Goal: Information Seeking & Learning: Learn about a topic

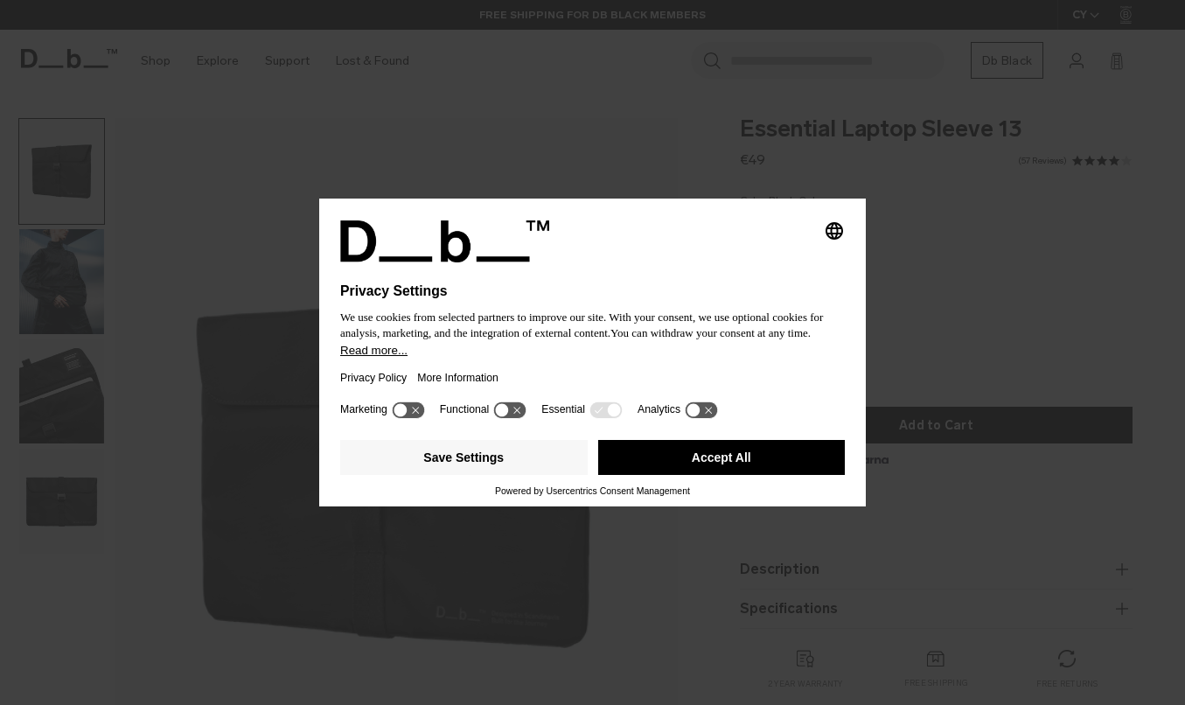
click at [714, 471] on button "Accept All" at bounding box center [721, 457] width 247 height 35
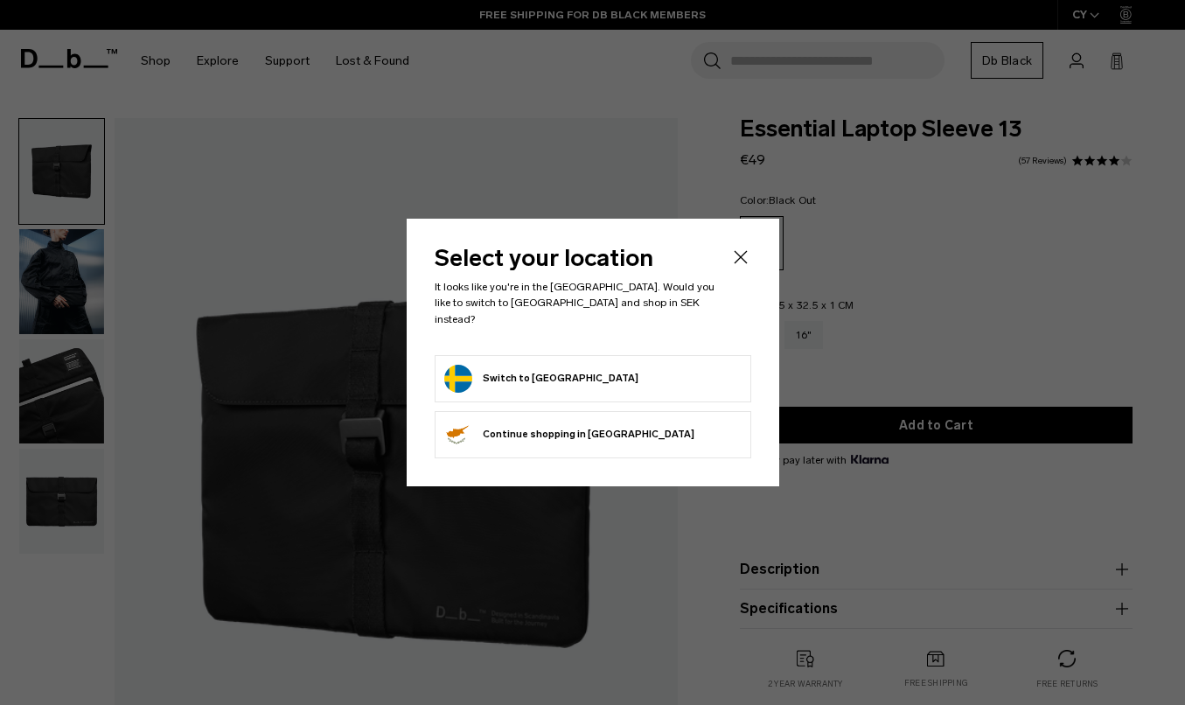
click at [521, 372] on button "Switch to [GEOGRAPHIC_DATA]" at bounding box center [541, 379] width 194 height 28
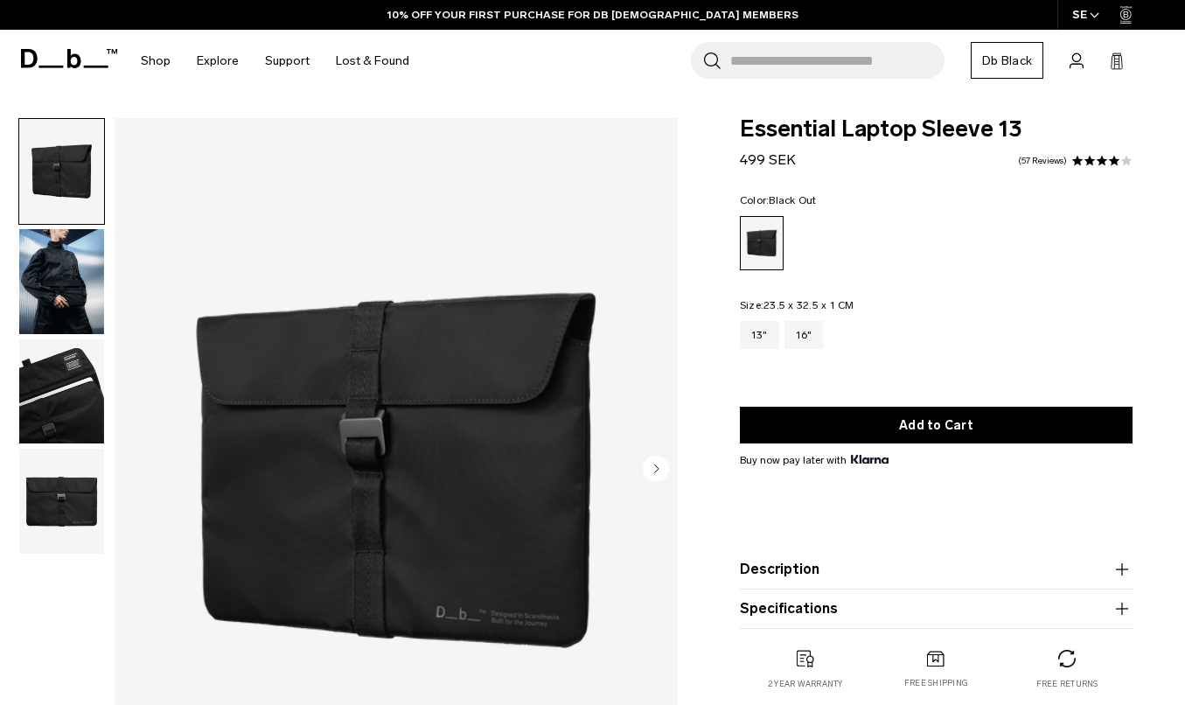
click at [66, 296] on img "button" at bounding box center [61, 281] width 85 height 105
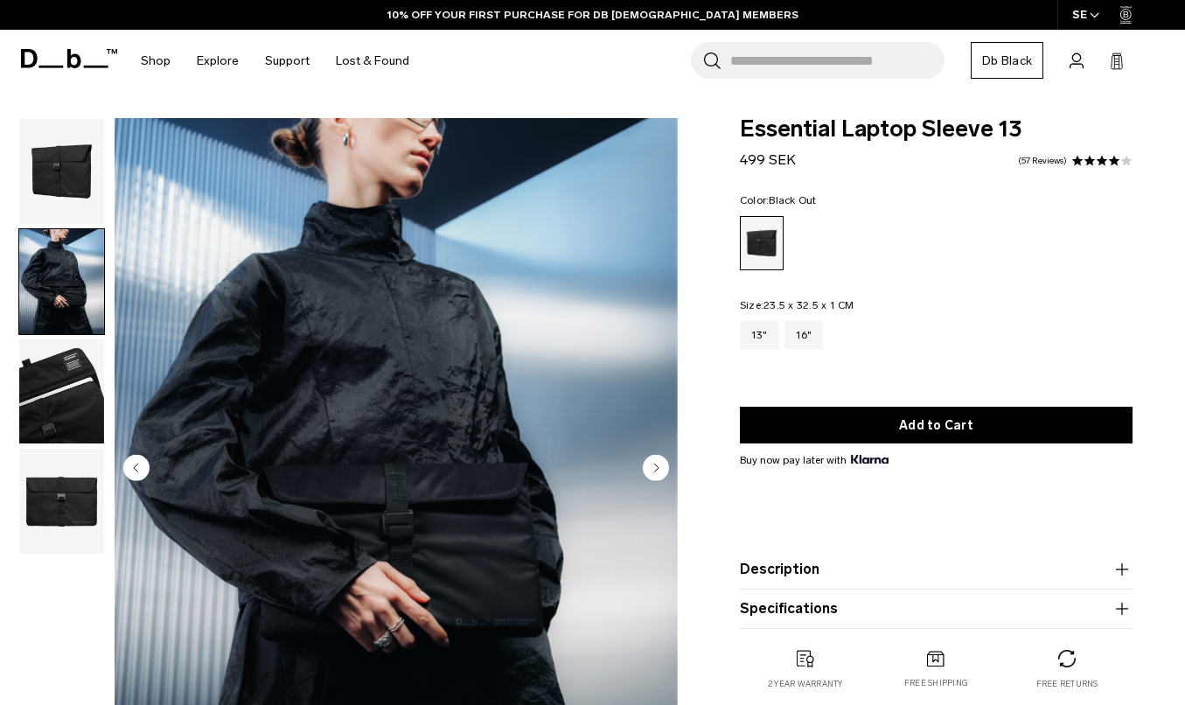
click at [56, 410] on img "button" at bounding box center [61, 391] width 85 height 105
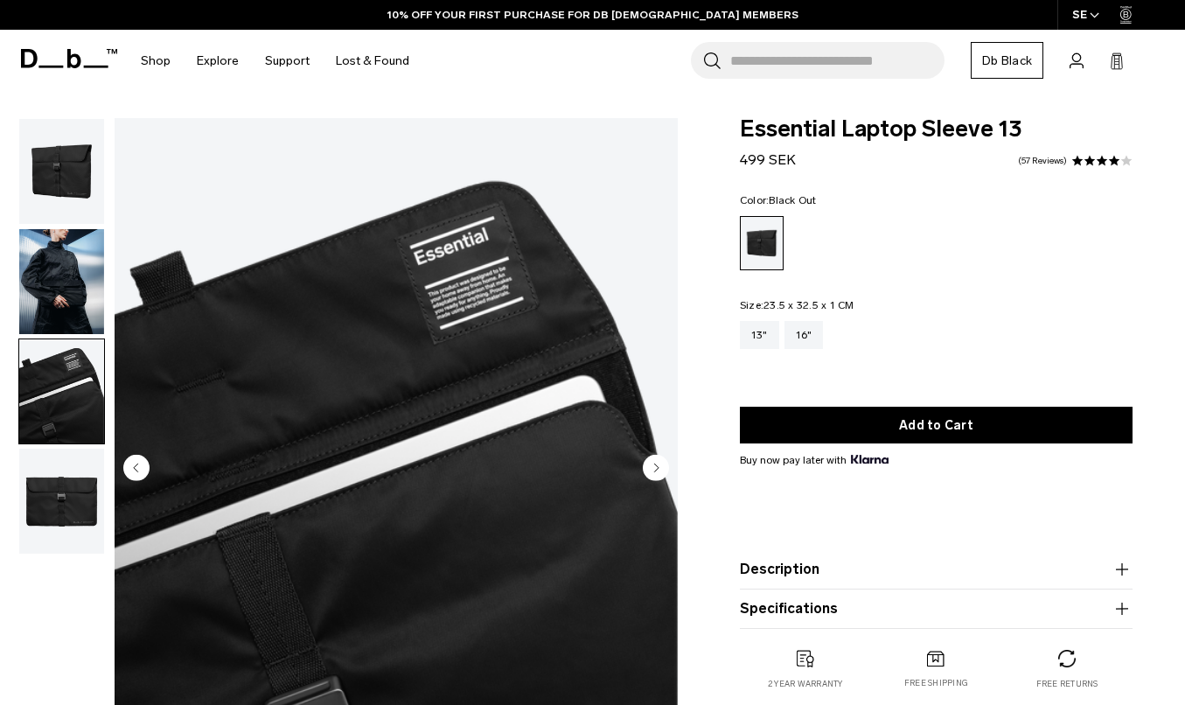
click at [56, 477] on img "button" at bounding box center [61, 500] width 85 height 105
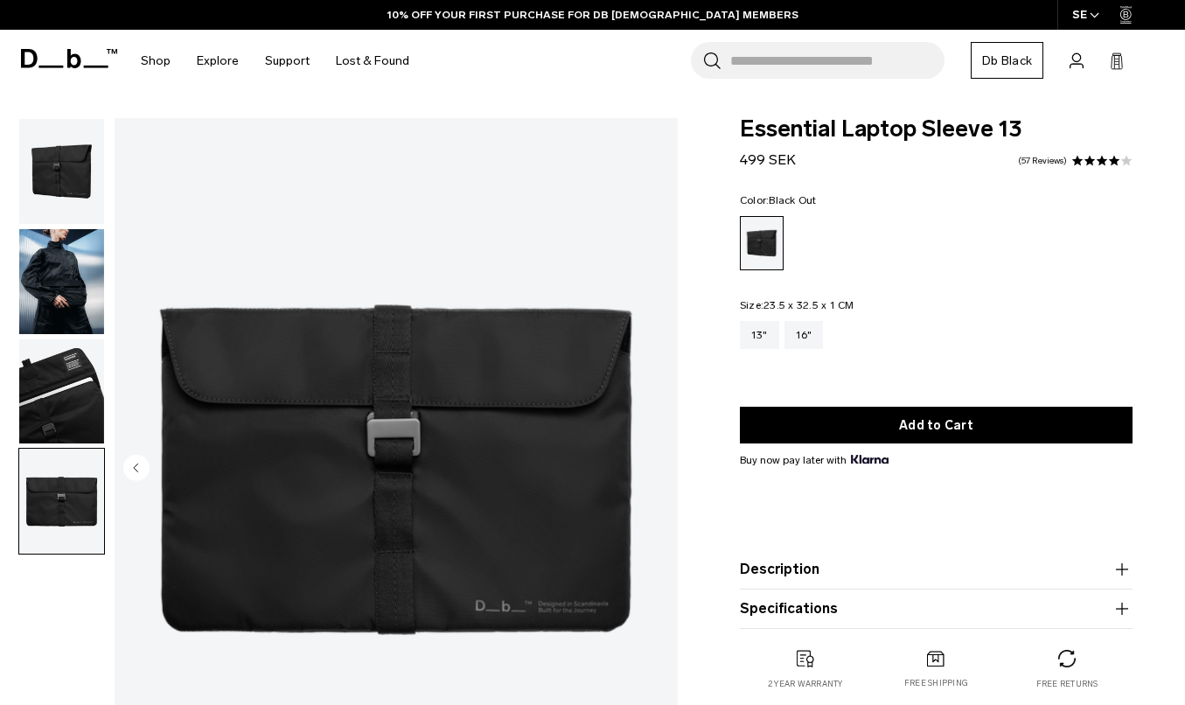
click at [79, 194] on img "button" at bounding box center [61, 171] width 85 height 105
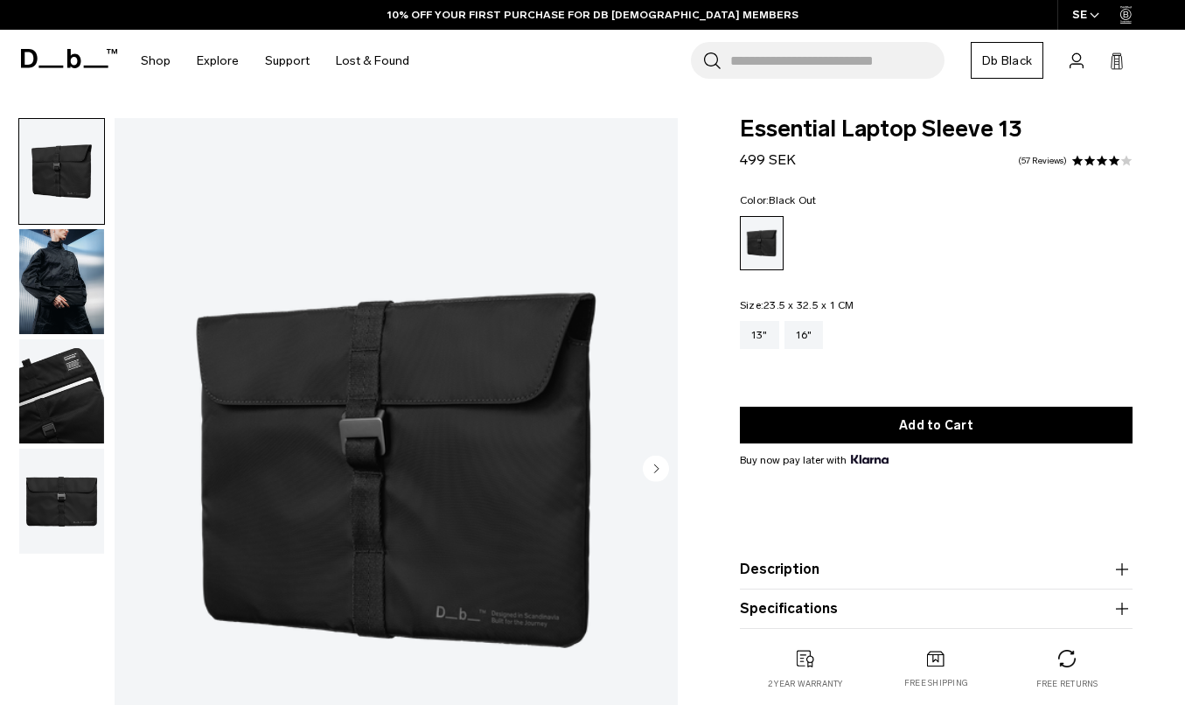
click at [97, 66] on icon at bounding box center [96, 67] width 24 height 3
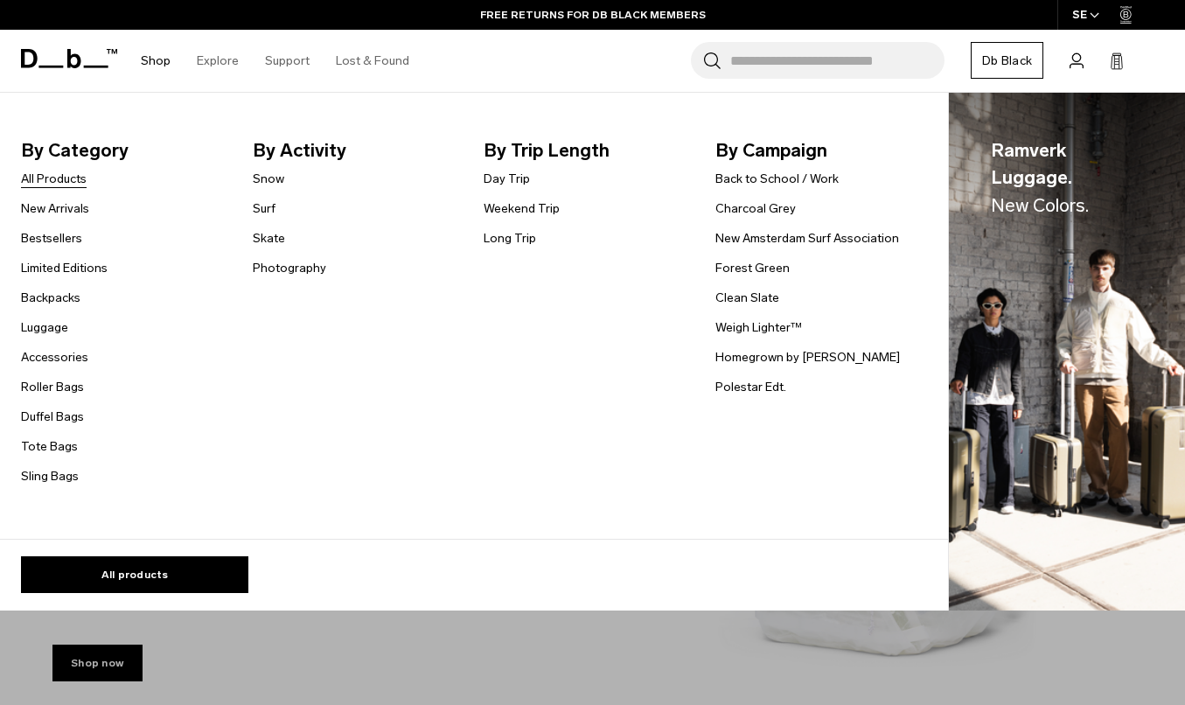
click at [64, 177] on link "All Products" at bounding box center [54, 179] width 66 height 18
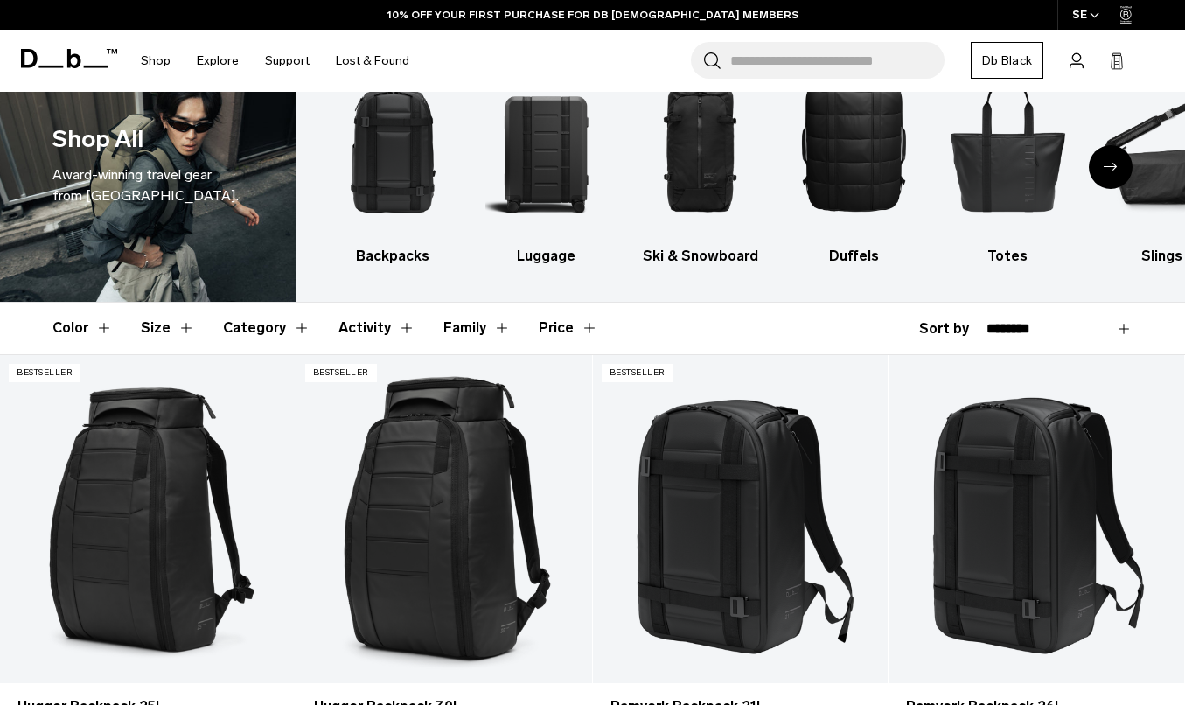
click at [359, 323] on button "Activity" at bounding box center [376, 327] width 77 height 51
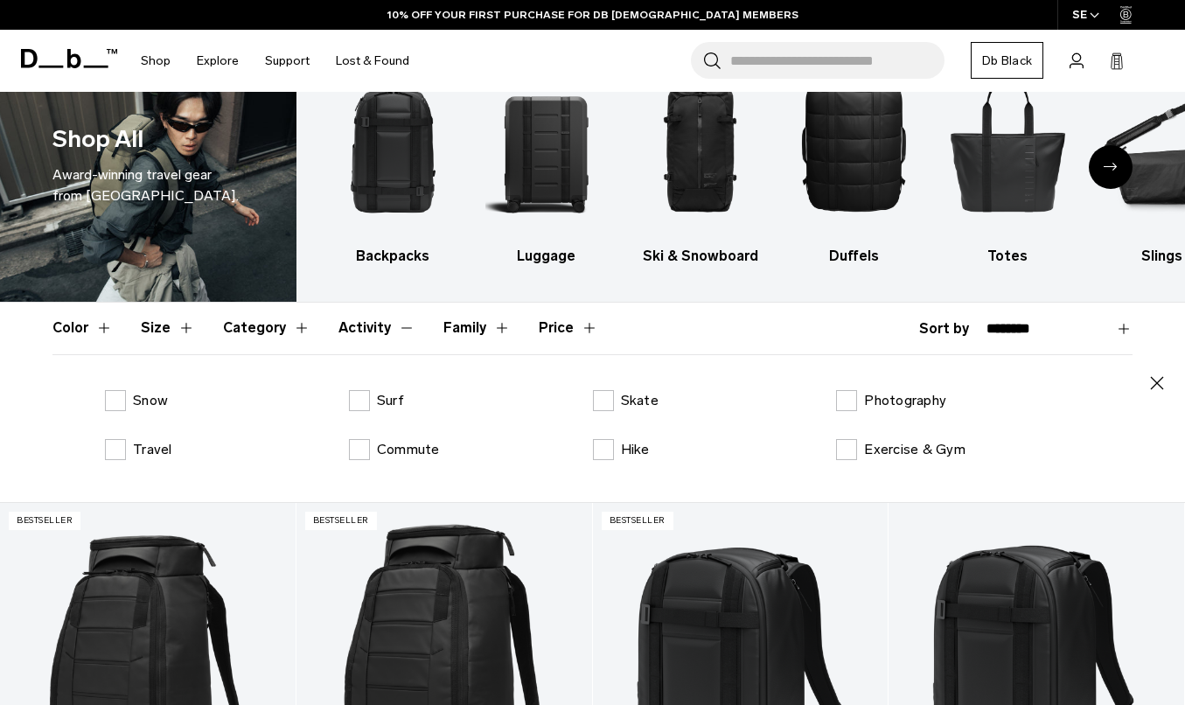
click at [359, 323] on button "Activity" at bounding box center [376, 327] width 77 height 51
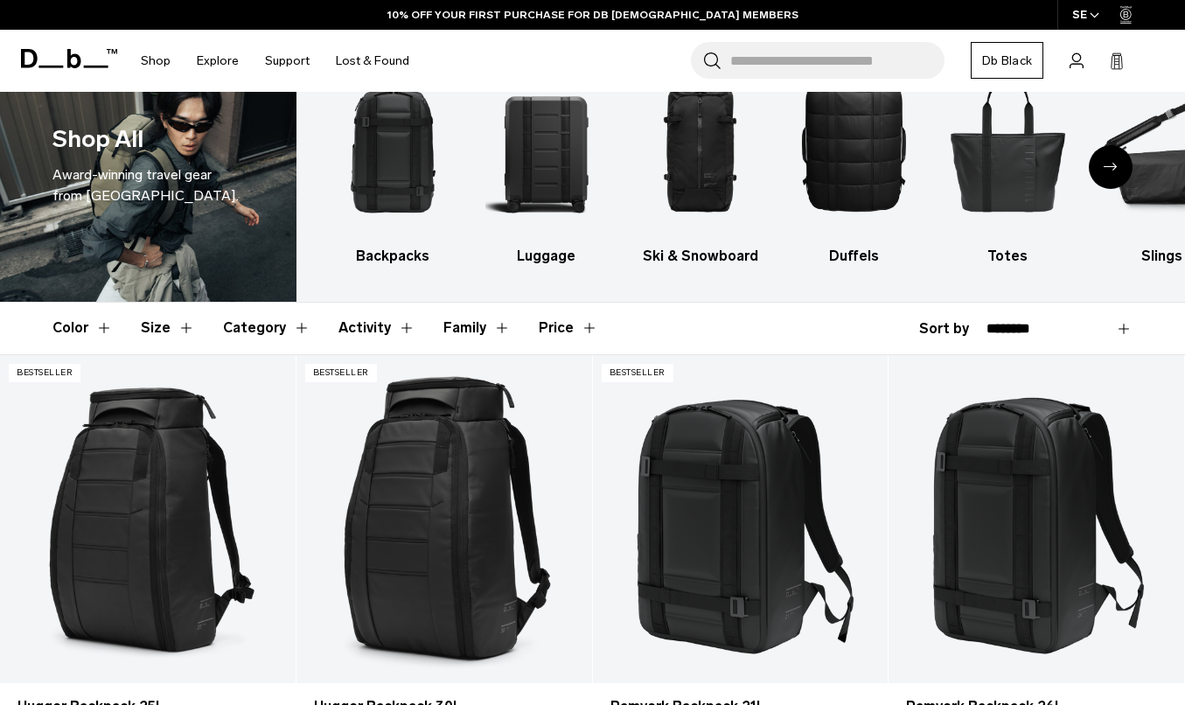
click at [236, 326] on button "Category" at bounding box center [266, 327] width 87 height 51
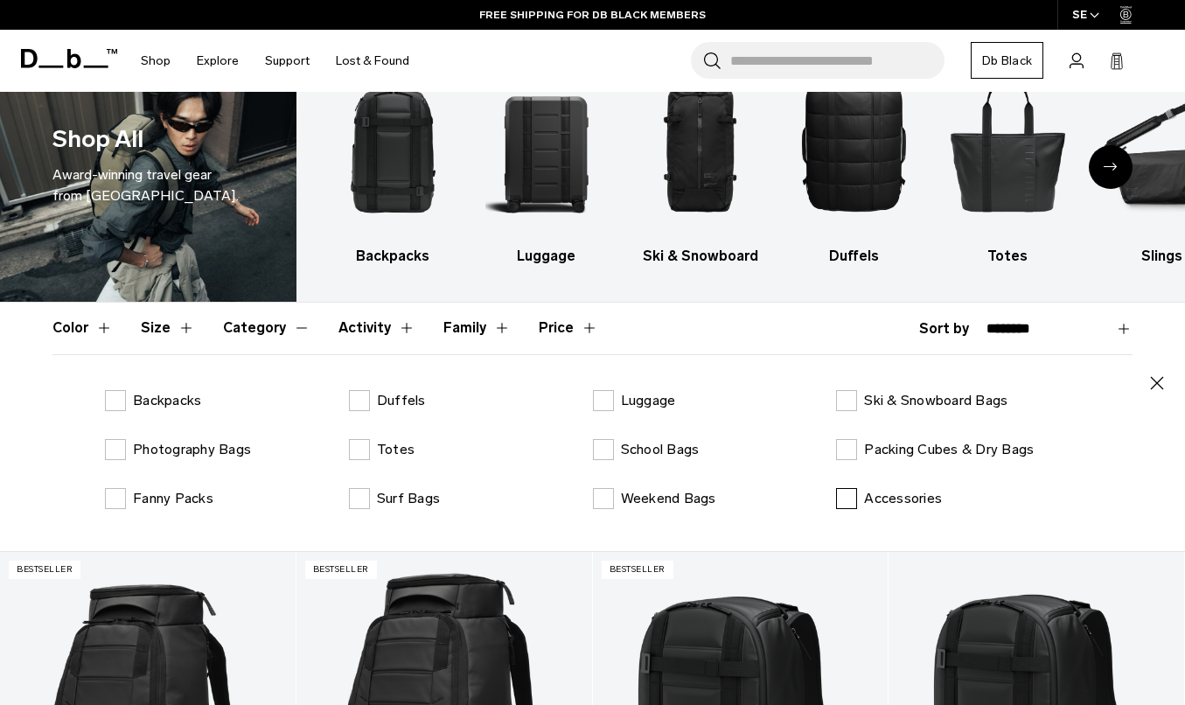
click at [853, 498] on label "Accessories" at bounding box center [889, 498] width 106 height 21
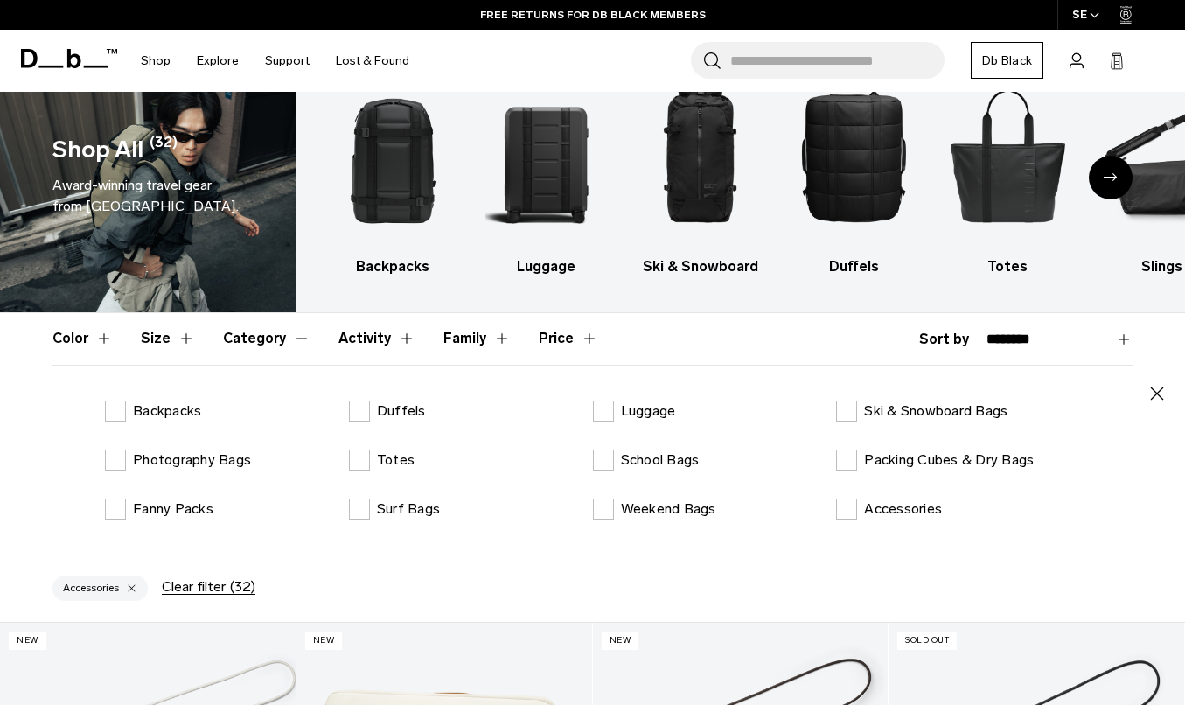
scroll to position [54, 0]
click at [358, 330] on button "Activity" at bounding box center [376, 339] width 77 height 51
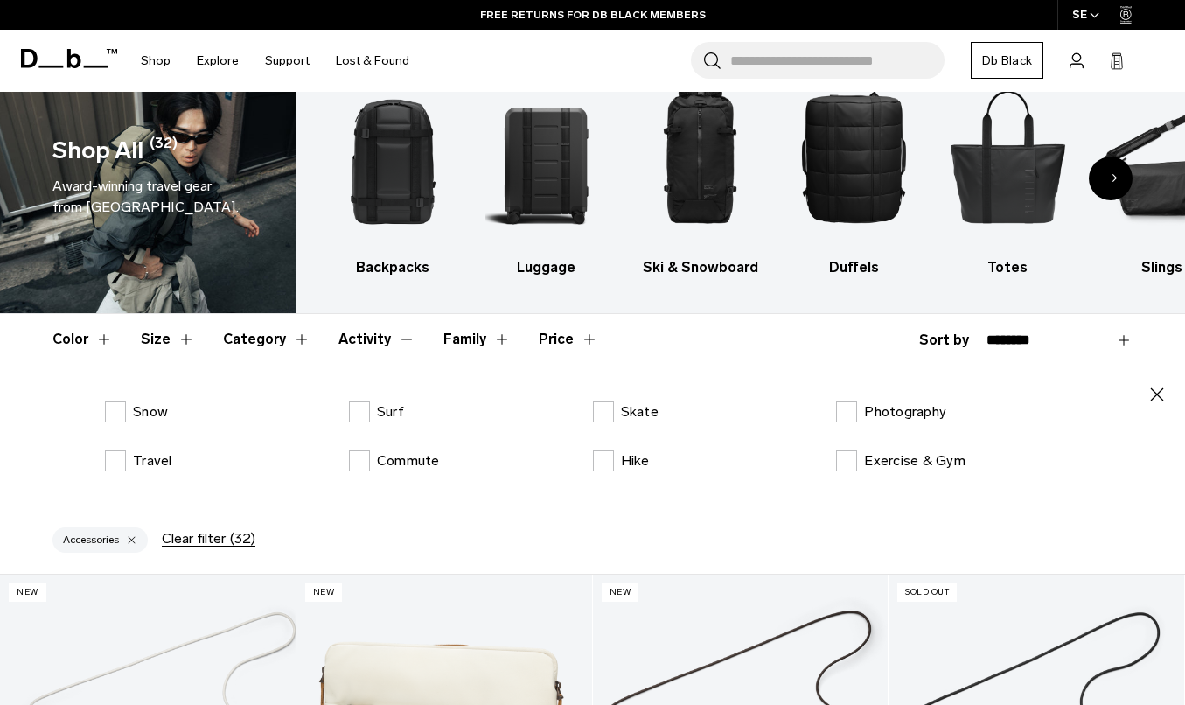
click at [145, 340] on button "Size" at bounding box center [168, 339] width 54 height 51
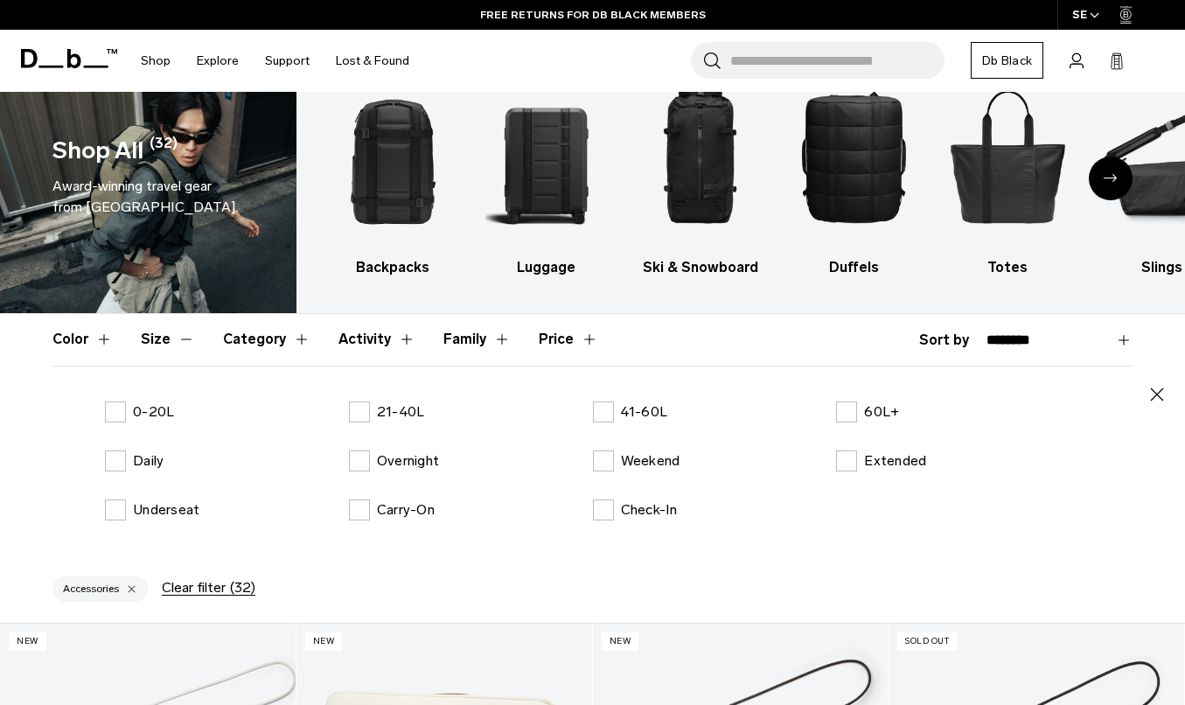
click at [186, 345] on button "Size" at bounding box center [168, 339] width 54 height 51
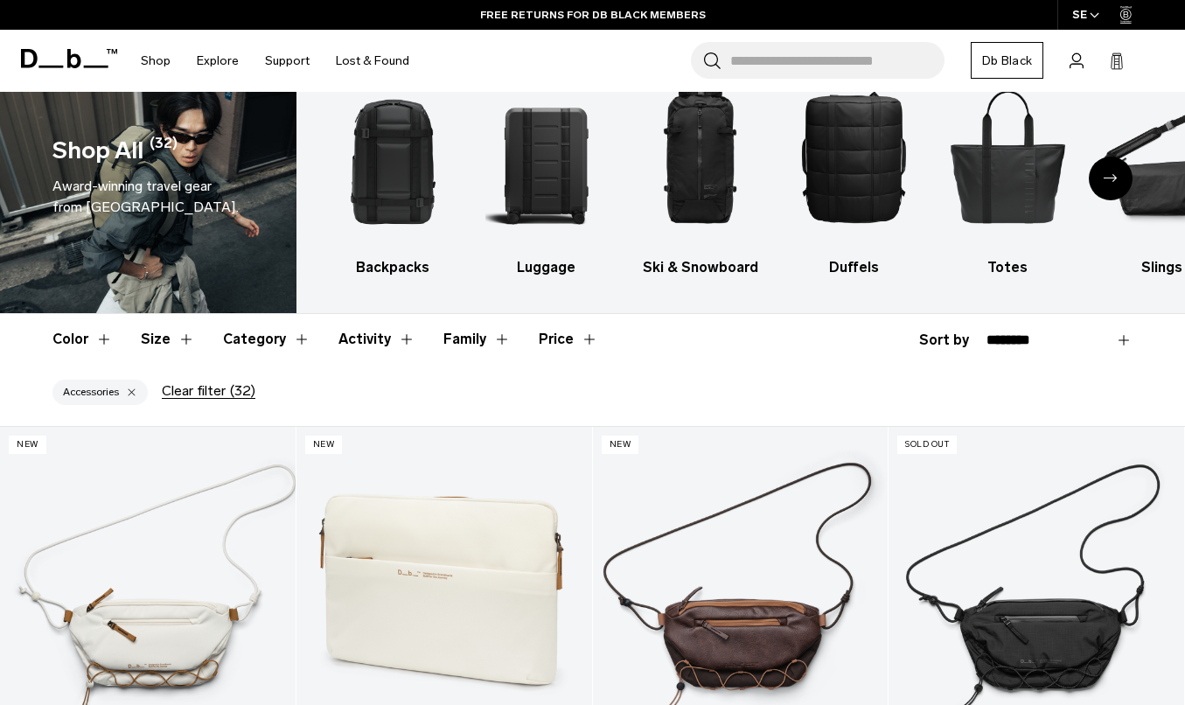
click at [102, 336] on button "Color" at bounding box center [82, 339] width 60 height 51
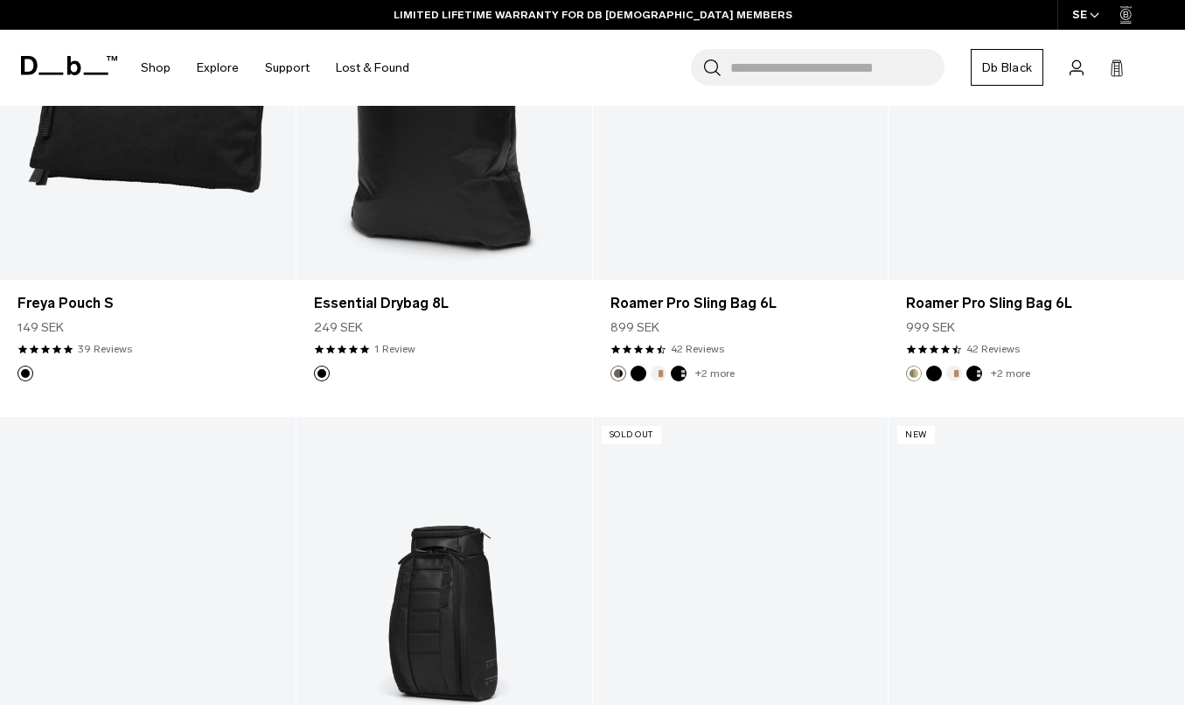
scroll to position [66, 0]
